Goal: Task Accomplishment & Management: Manage account settings

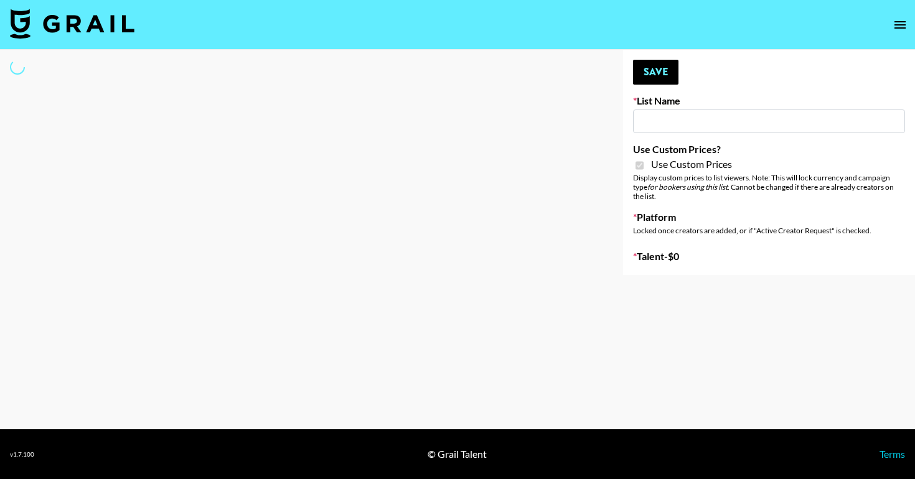
type input "Fellowers x rail | NYFW | FaceApp Collaboration | IG | s"
checkbox input "true"
select select "Brand"
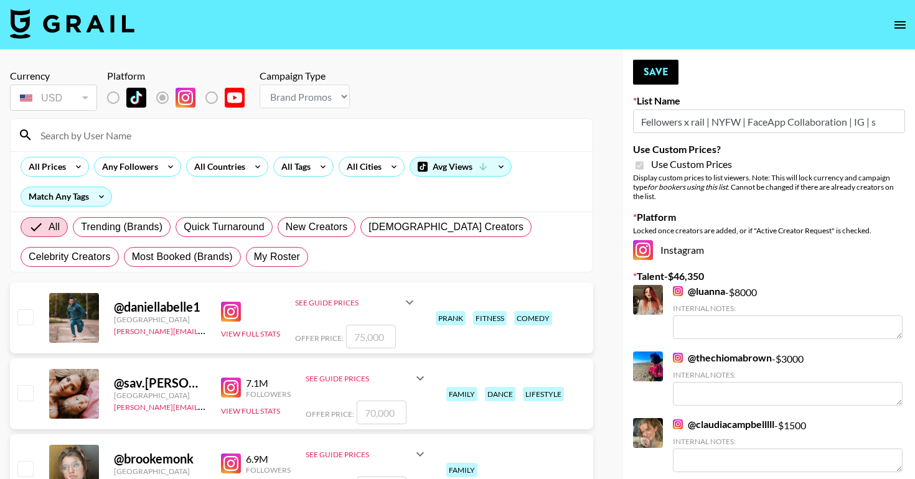
click at [124, 136] on input at bounding box center [309, 135] width 552 height 20
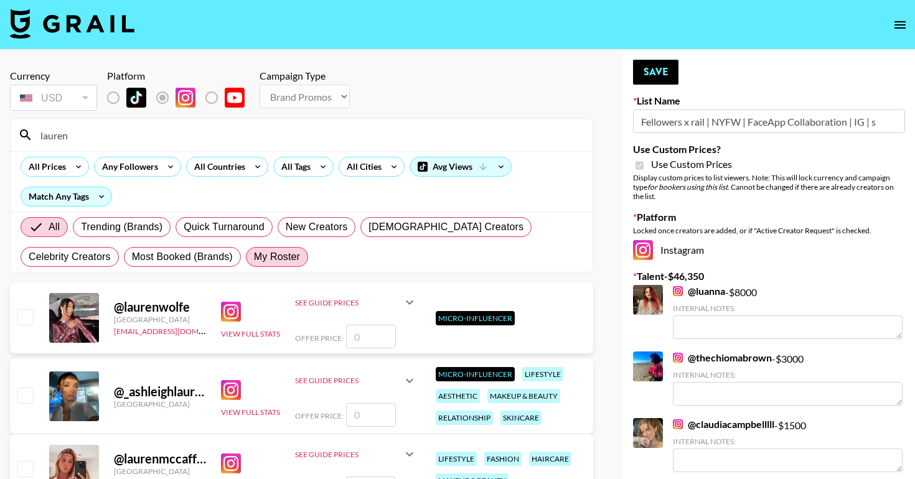
type input "lauren"
click at [254, 258] on span "My Roster" at bounding box center [277, 257] width 46 height 15
click at [254, 257] on input "My Roster" at bounding box center [254, 257] width 0 height 0
radio input "true"
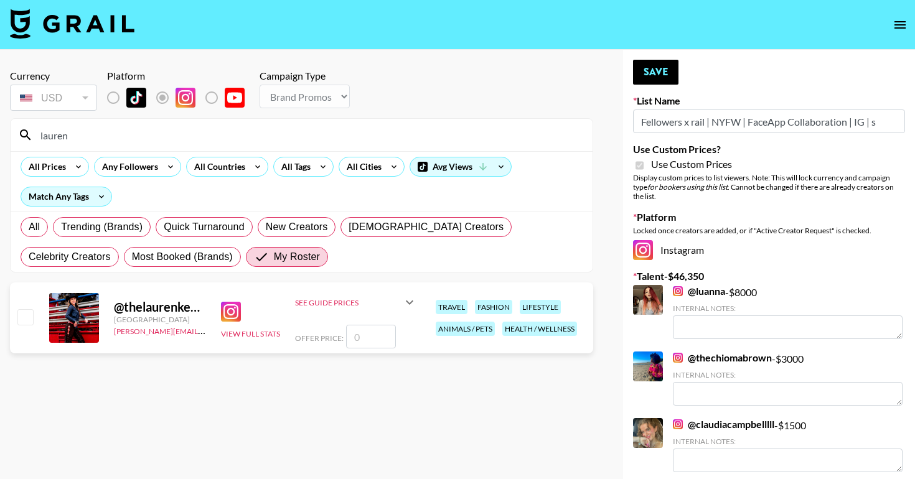
click at [29, 319] on input "checkbox" at bounding box center [24, 316] width 15 height 15
click at [393, 340] on input "number" at bounding box center [371, 337] width 50 height 24
checkbox input "true"
type input "1500"
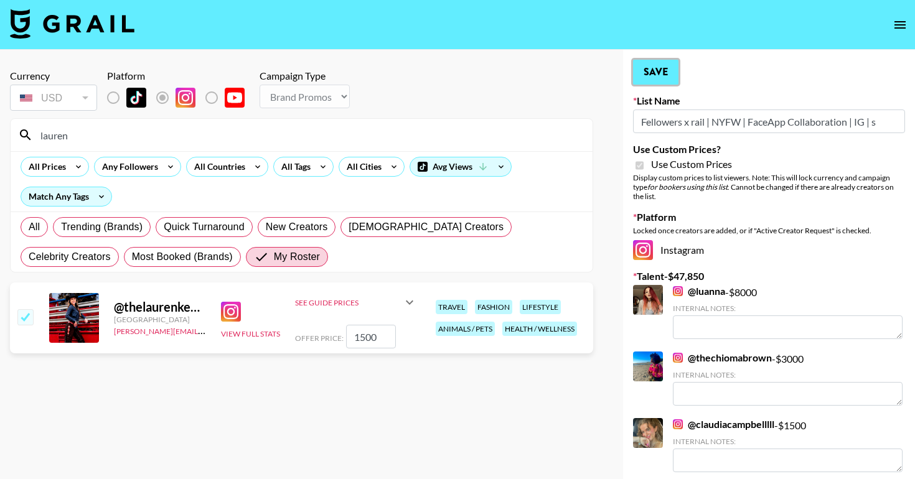
click at [642, 74] on button "Save" at bounding box center [655, 72] width 45 height 25
